Goal: Entertainment & Leisure: Consume media (video, audio)

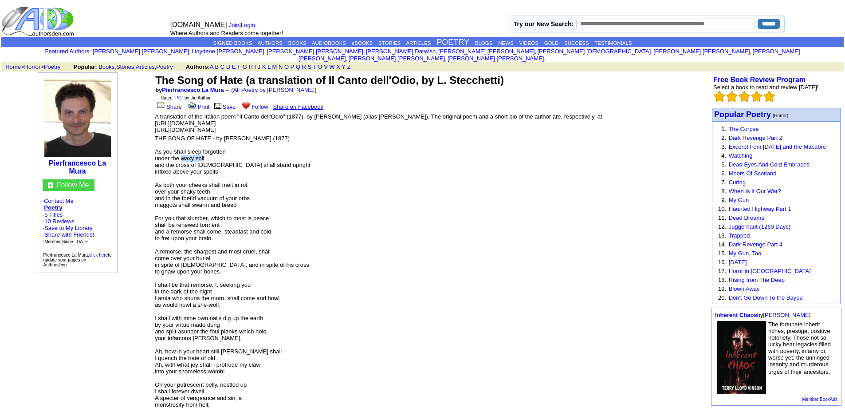
drag, startPoint x: 178, startPoint y: 152, endPoint x: 243, endPoint y: 152, distance: 64.3
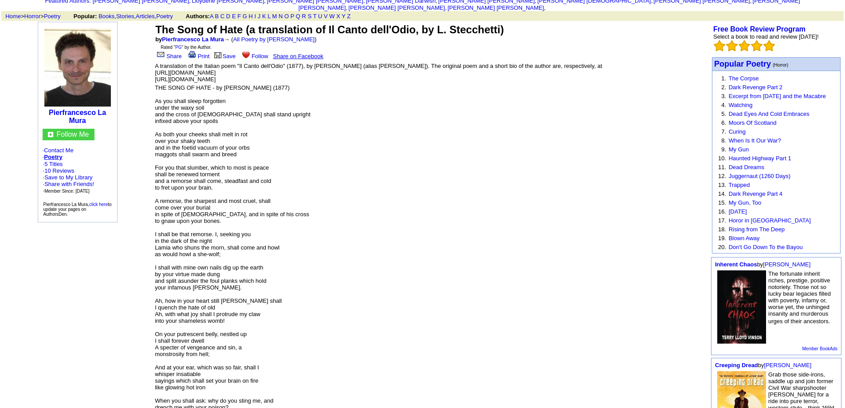
scroll to position [89, 0]
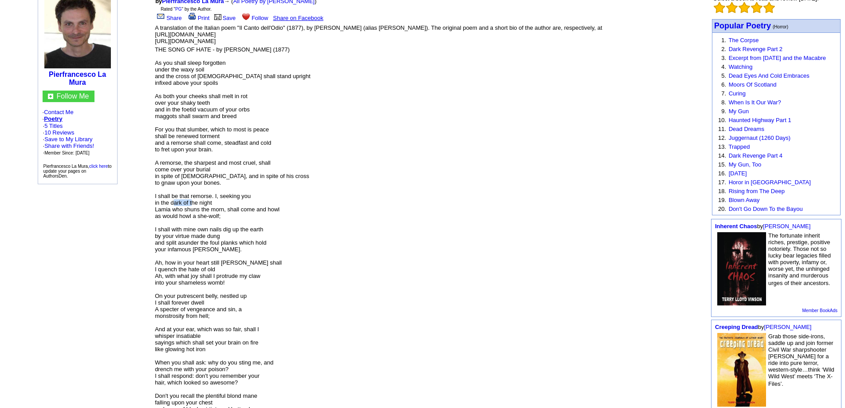
drag, startPoint x: 169, startPoint y: 192, endPoint x: 188, endPoint y: 196, distance: 18.9
click at [188, 196] on font "THE SONG OF HATE - by [PERSON_NAME] (1877) As you shall sleep forgotten under t…" at bounding box center [233, 382] width 156 height 672
click at [258, 201] on font "THE SONG OF HATE - by [PERSON_NAME] (1877) As you shall sleep forgotten under t…" at bounding box center [233, 382] width 156 height 672
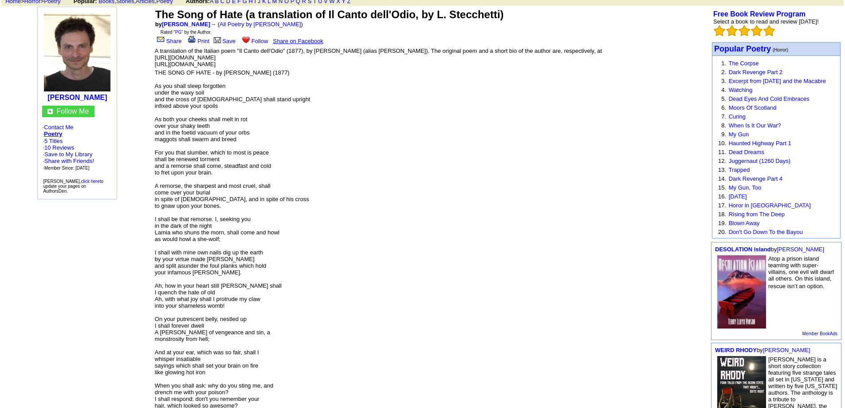
scroll to position [89, 0]
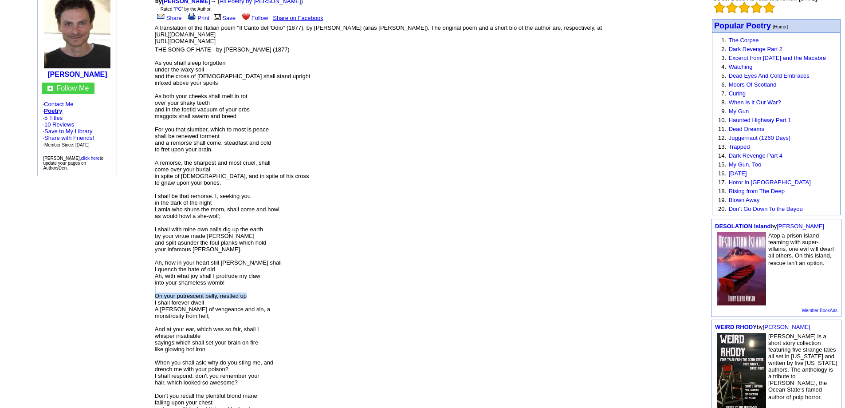
drag, startPoint x: 191, startPoint y: 284, endPoint x: 268, endPoint y: 287, distance: 76.8
click at [268, 287] on p "THE SONG OF HATE - by [PERSON_NAME] (1877) As you shall sleep forgotten under t…" at bounding box center [431, 386] width 553 height 680
click at [275, 296] on p "THE SONG OF HATE - by [PERSON_NAME] (1877) As you shall sleep forgotten under t…" at bounding box center [431, 386] width 553 height 680
